Goal: Task Accomplishment & Management: Manage account settings

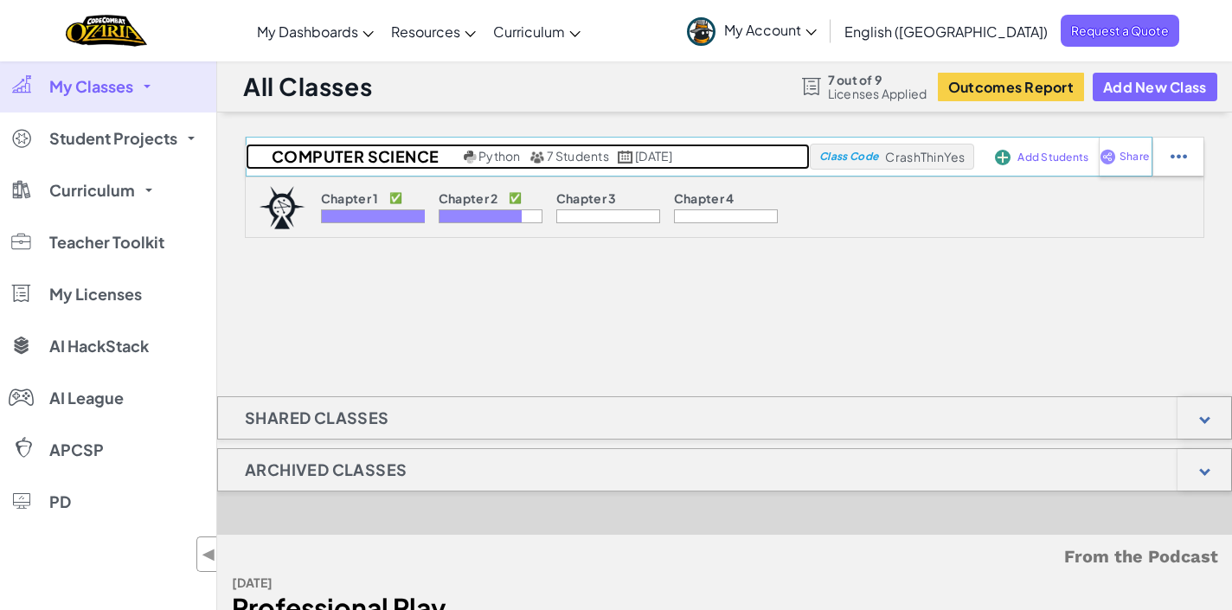
click at [351, 157] on h2 "Computer Science" at bounding box center [353, 157] width 214 height 26
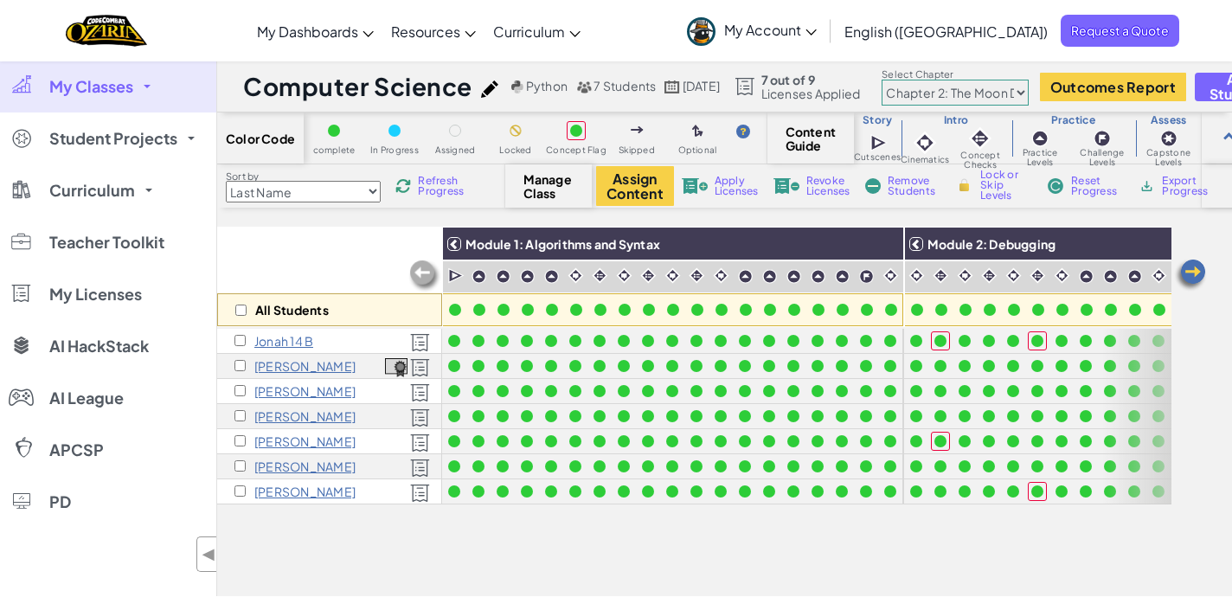
select select "5e27600d1c9d440000ac3ee7"
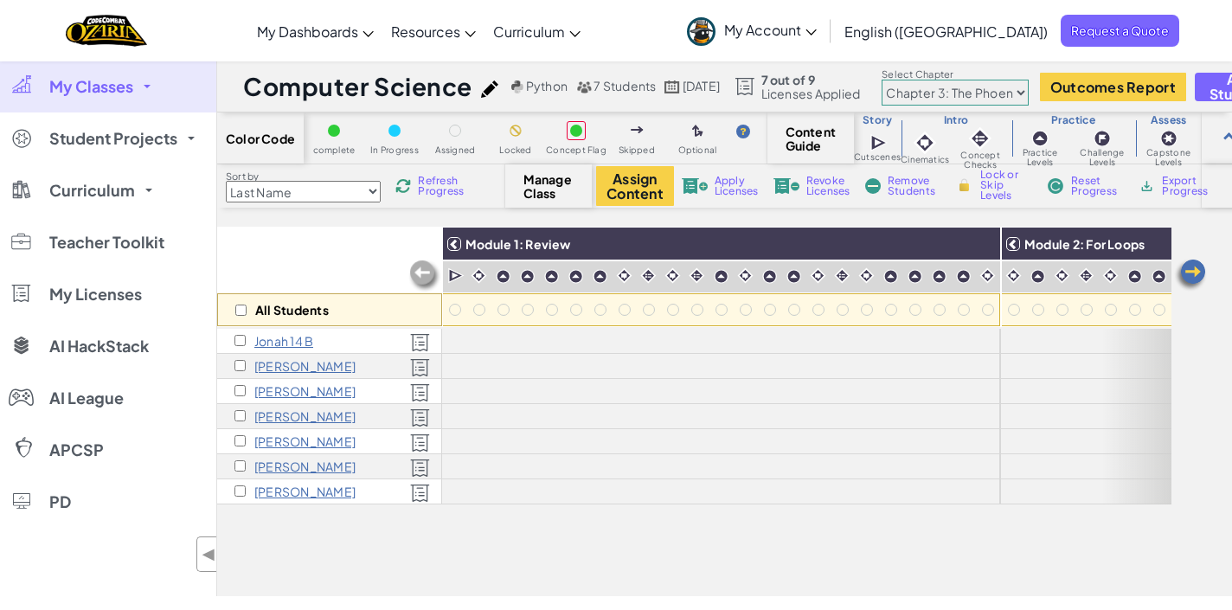
click at [455, 150] on span "Assigned" at bounding box center [455, 150] width 41 height 10
click at [238, 306] on input "checkbox" at bounding box center [240, 309] width 11 height 11
checkbox input "true"
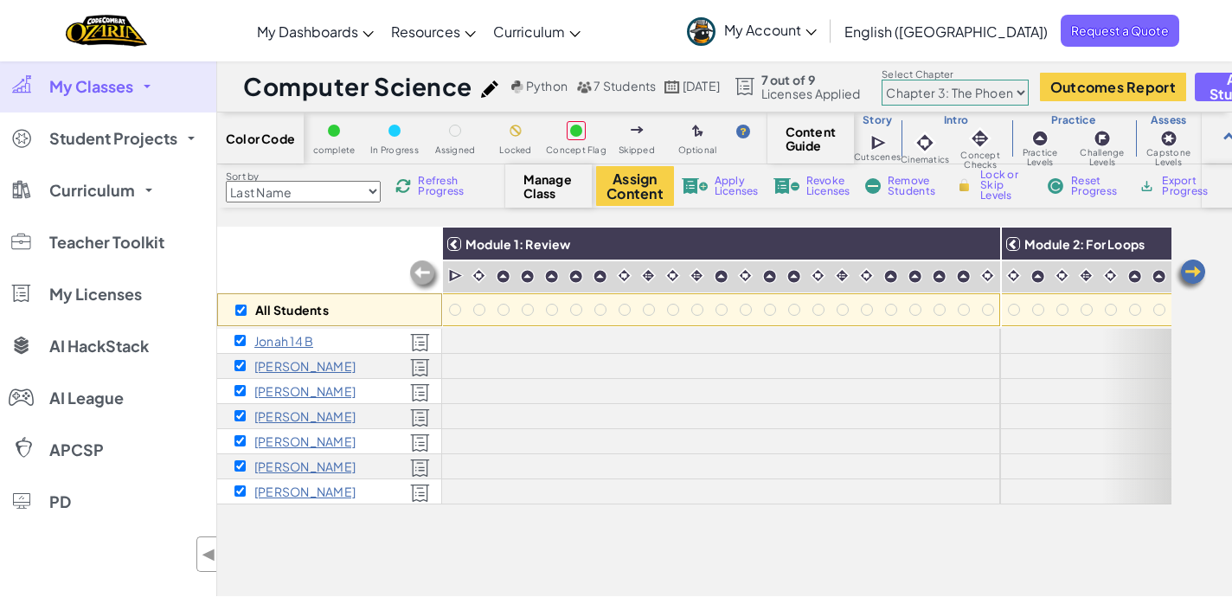
checkbox input "true"
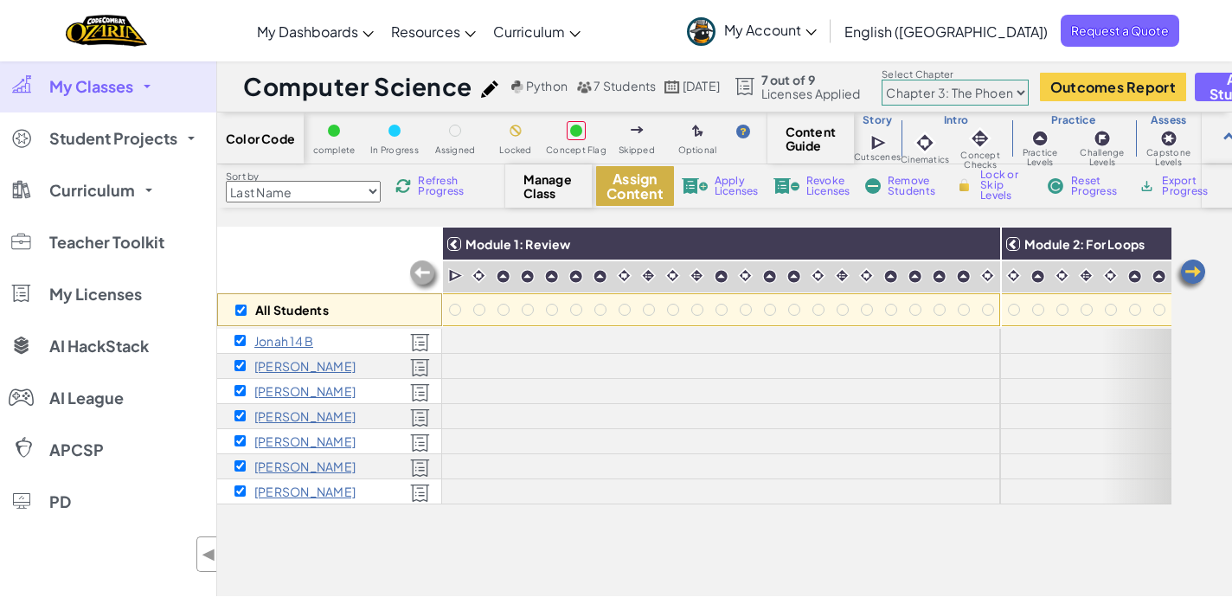
click at [660, 179] on button "Assign Content" at bounding box center [635, 186] width 78 height 40
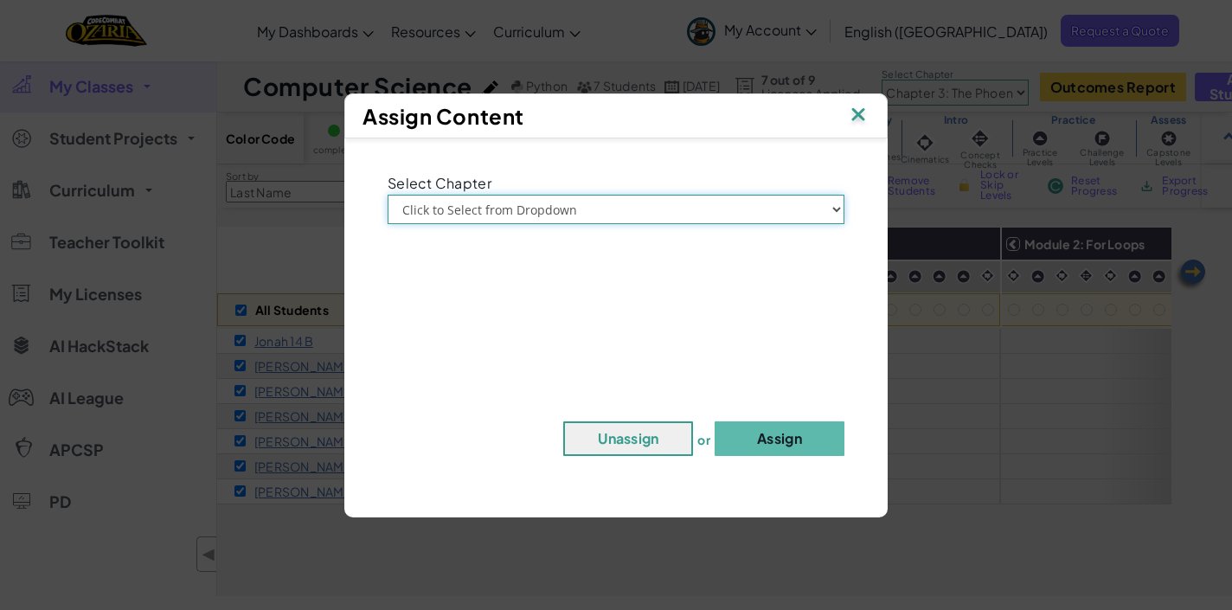
select select "Chapter 3: The Phoenix Lands"
click at [805, 434] on button "Assign" at bounding box center [779, 438] width 130 height 35
